Goal: Task Accomplishment & Management: Use online tool/utility

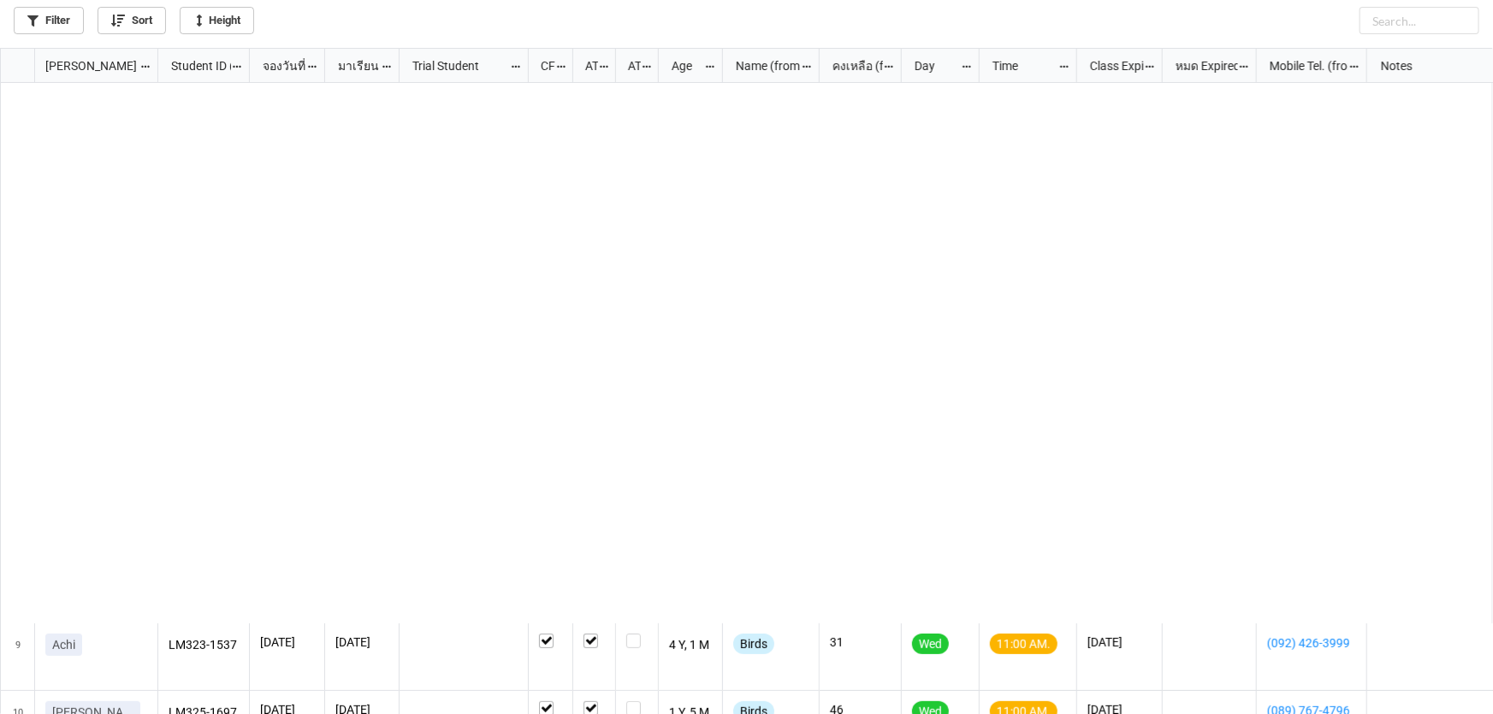
scroll to position [657, 1483]
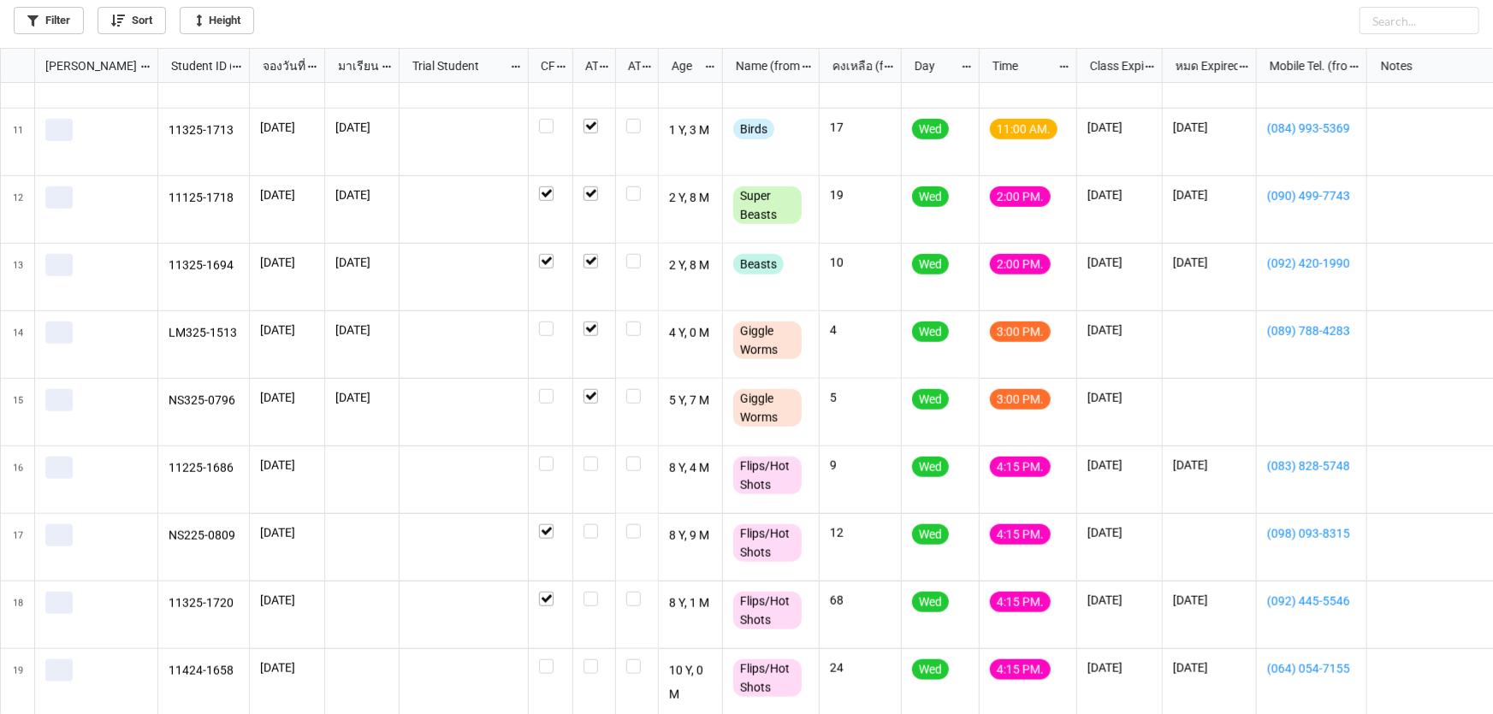
scroll to position [660, 0]
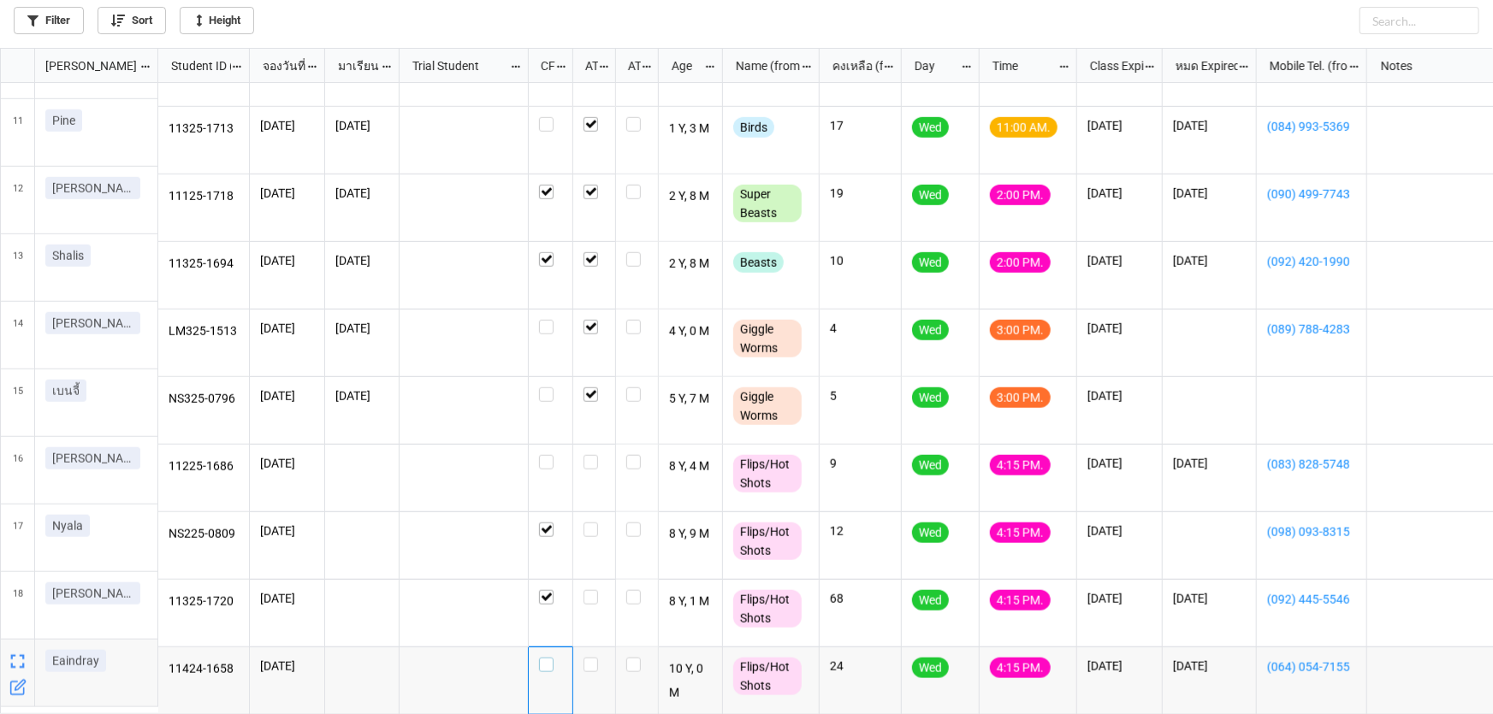
click at [548, 658] on label "grid" at bounding box center [550, 658] width 23 height 0
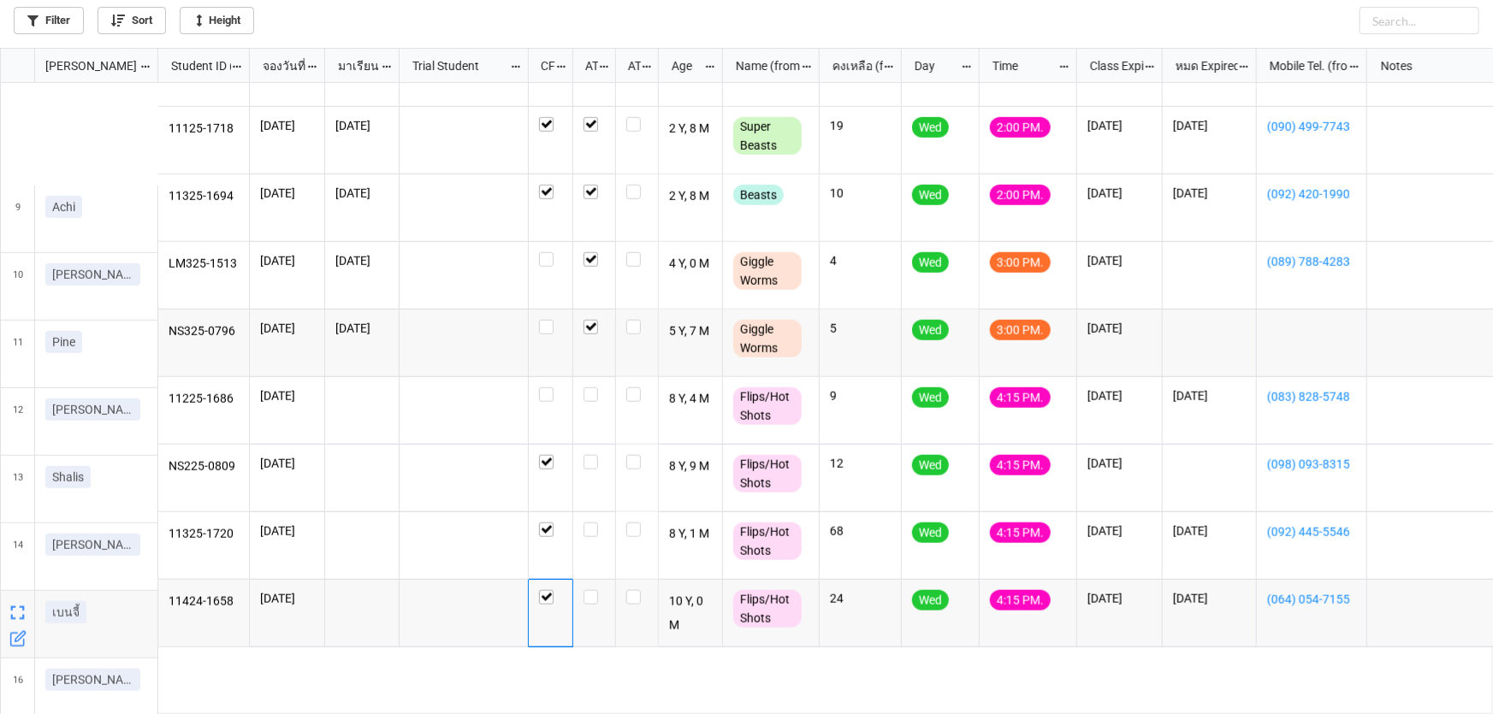
scroll to position [727, 0]
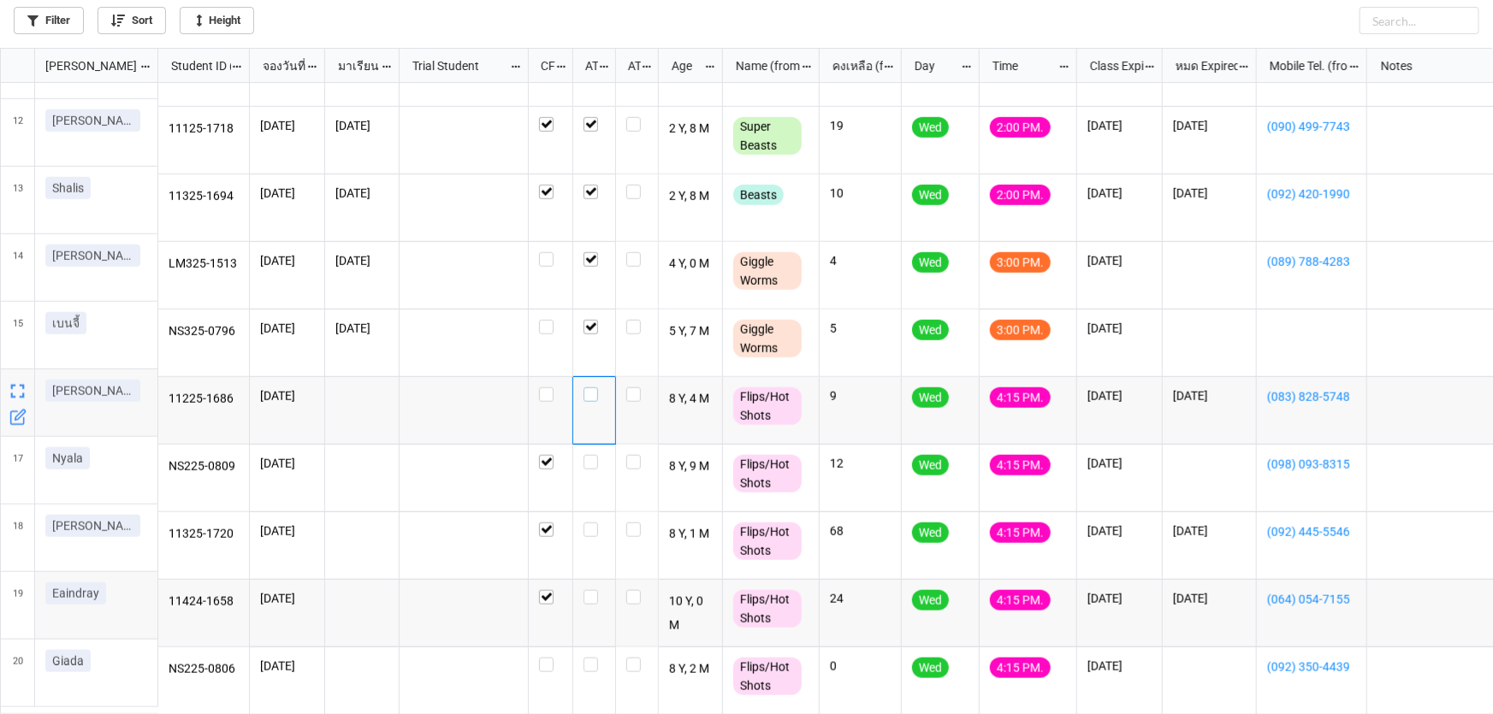
click at [589, 388] on label "grid" at bounding box center [594, 388] width 21 height 0
click at [590, 455] on label "grid" at bounding box center [594, 455] width 21 height 0
click at [590, 523] on label "grid" at bounding box center [594, 523] width 21 height 0
click at [584, 590] on label "grid" at bounding box center [594, 590] width 21 height 0
click at [584, 666] on div "grid" at bounding box center [594, 682] width 43 height 68
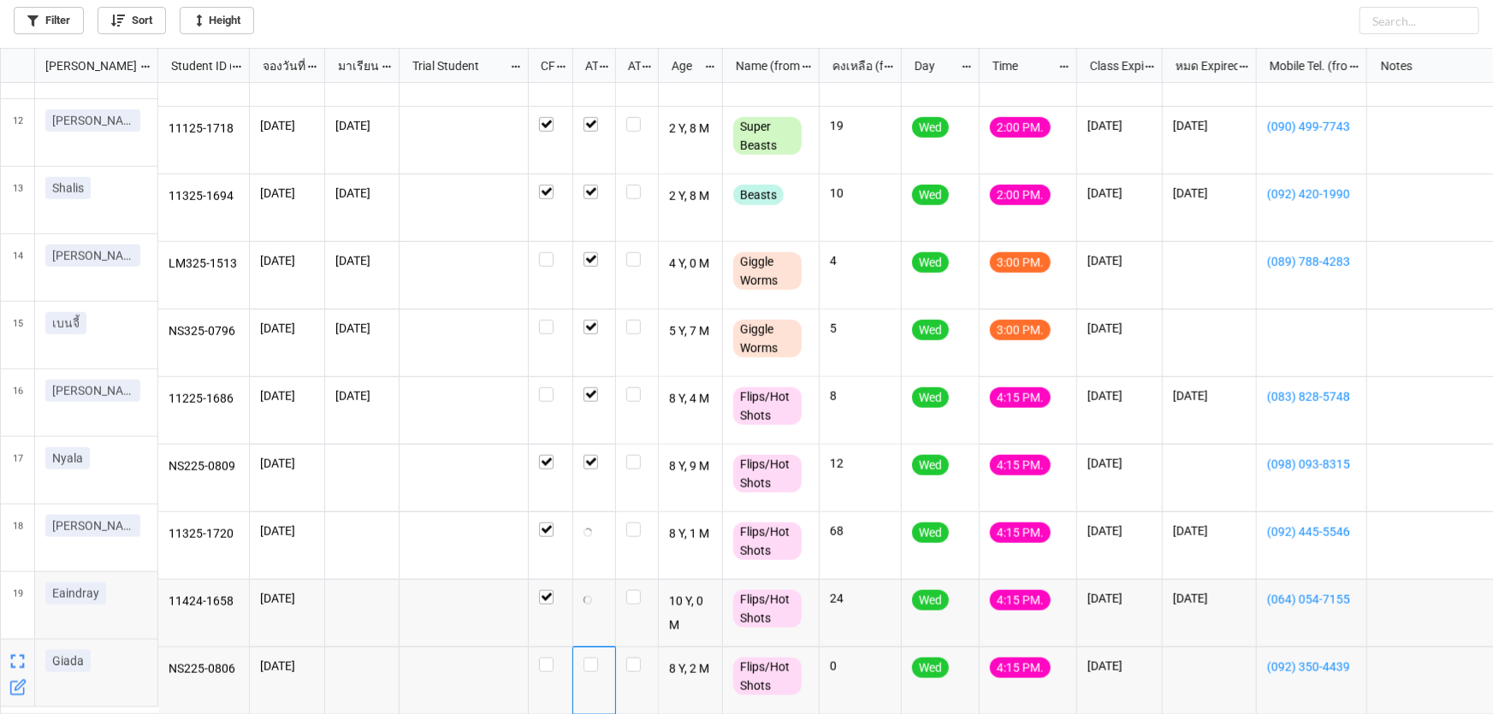
checkbox input "true"
click at [588, 658] on label "grid" at bounding box center [594, 658] width 21 height 0
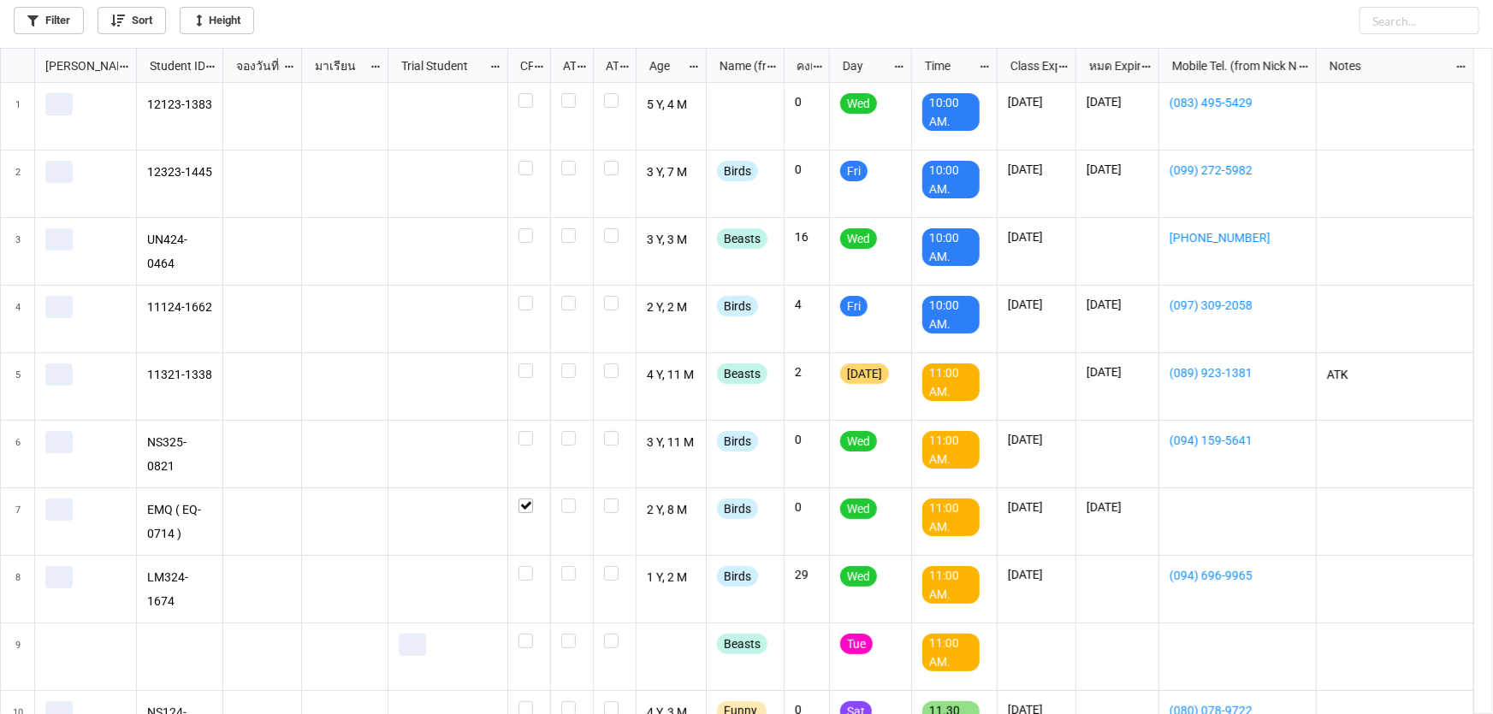
scroll to position [657, 1483]
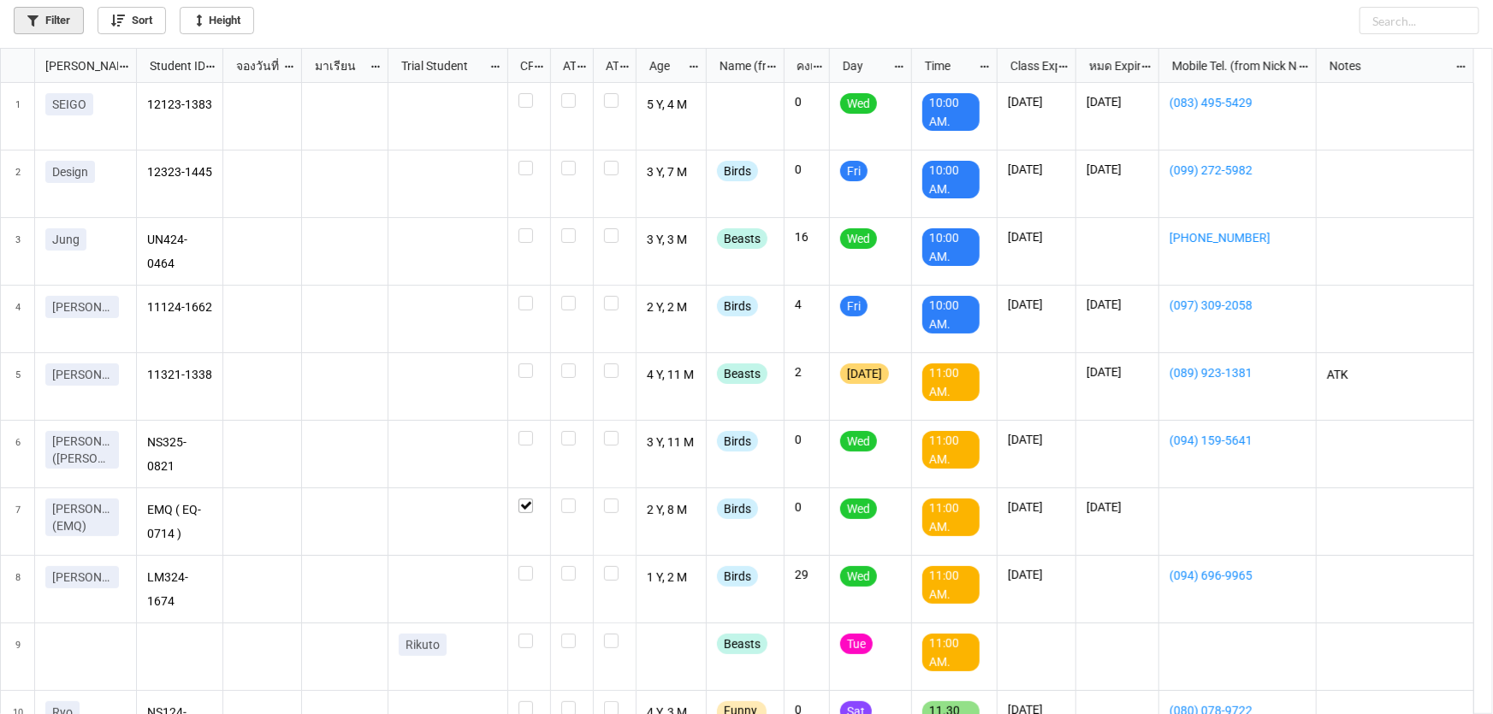
click at [61, 15] on link "Filter" at bounding box center [49, 20] width 70 height 27
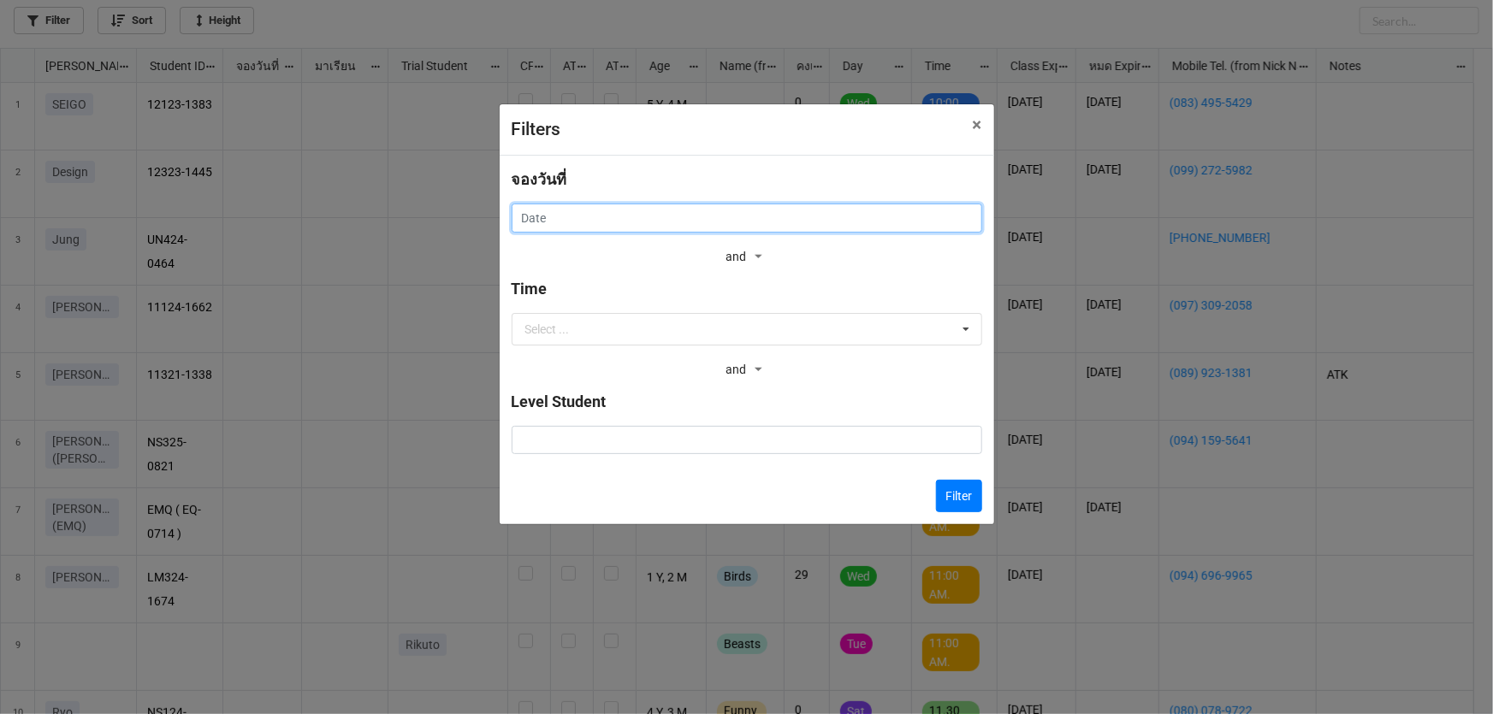
click at [619, 216] on input "text" at bounding box center [747, 218] width 471 height 29
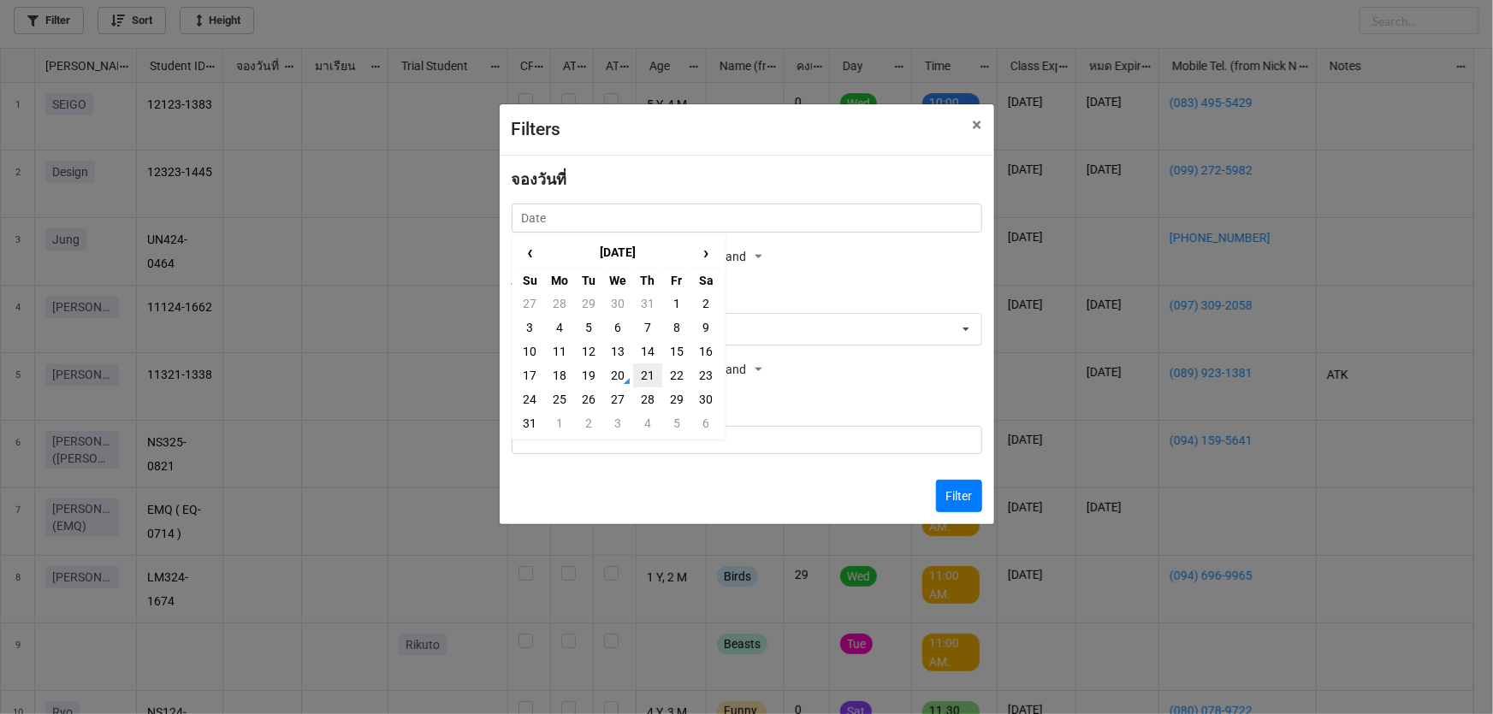
click at [652, 376] on td "21" at bounding box center [647, 376] width 29 height 24
type input "21/8/2025"
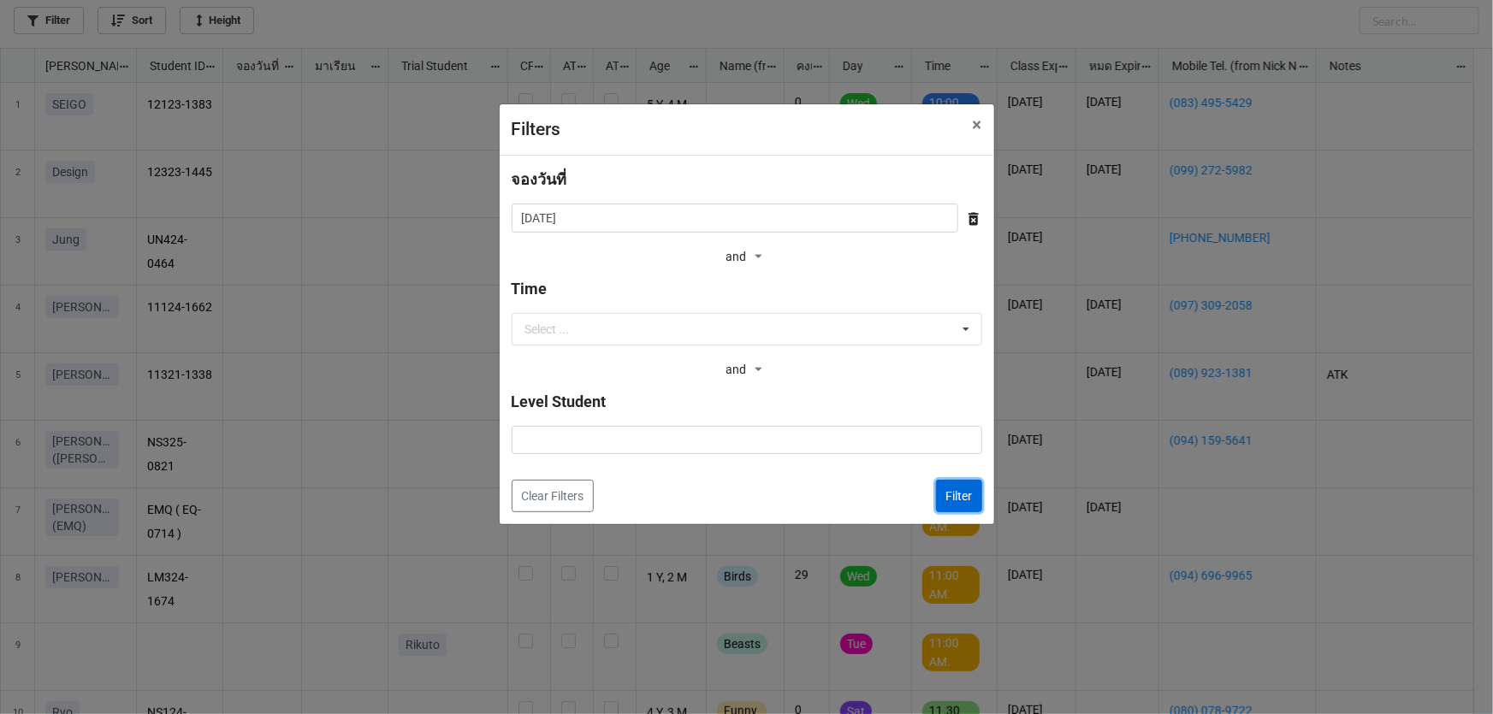
click at [955, 494] on button "Filter" at bounding box center [959, 496] width 46 height 33
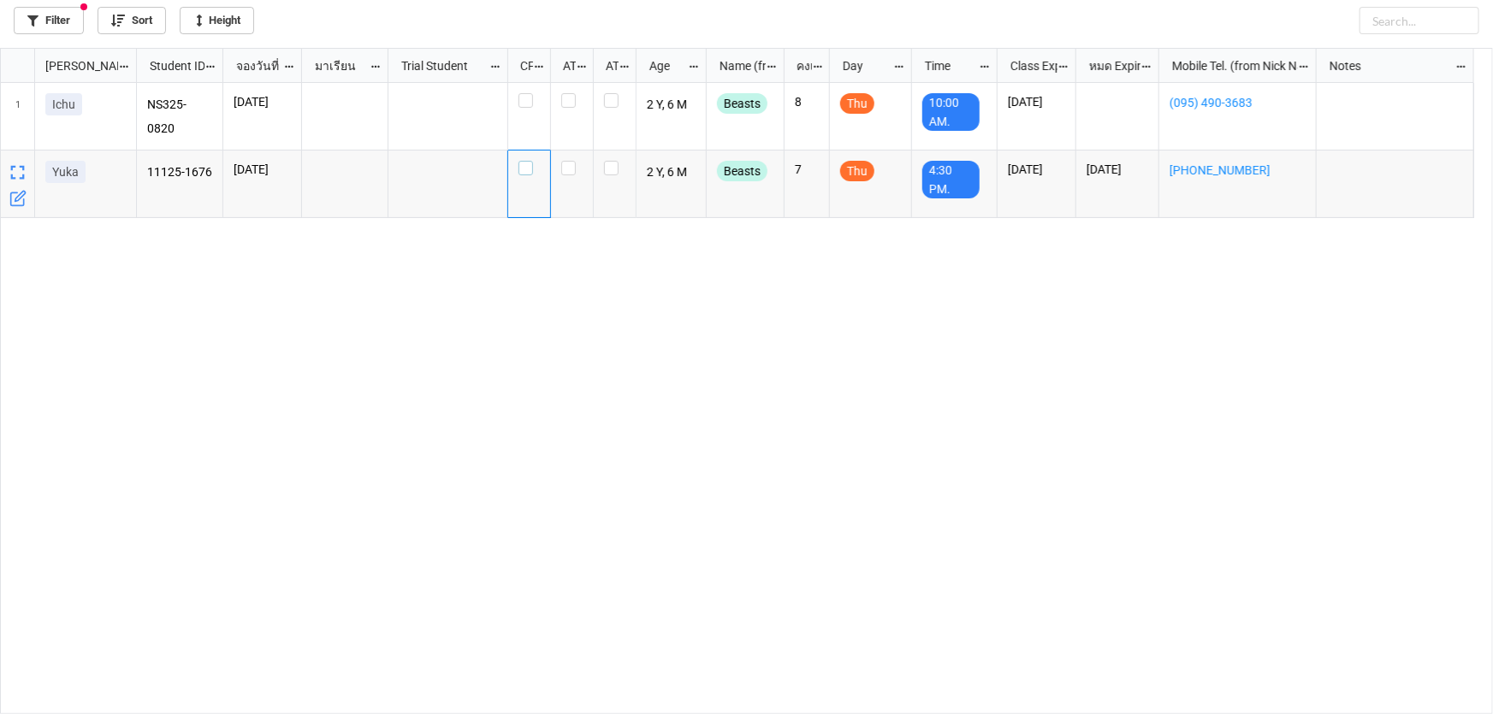
click at [518, 161] on label "grid" at bounding box center [528, 161] width 21 height 0
click at [525, 93] on label "grid" at bounding box center [528, 93] width 21 height 0
